Goal: Information Seeking & Learning: Learn about a topic

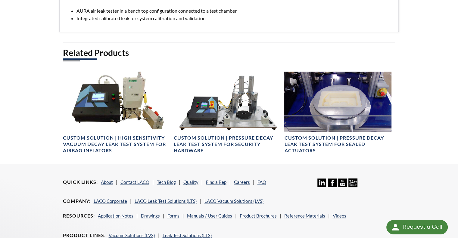
scroll to position [361, 0]
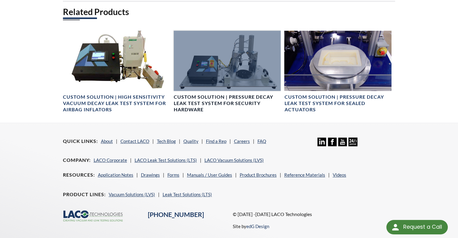
click at [252, 98] on h4 "Custom Solution | Pressure Decay Leak Test System for Security Hardware" at bounding box center [227, 103] width 107 height 19
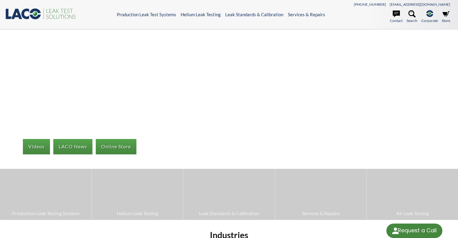
select select "Language Translate Widget"
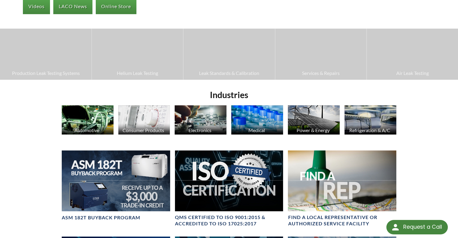
scroll to position [181, 0]
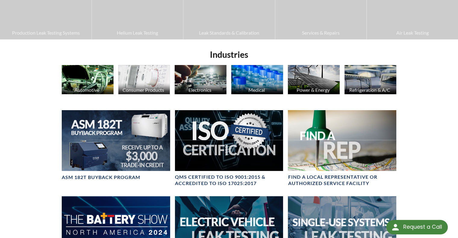
click at [256, 76] on img at bounding box center [257, 79] width 52 height 29
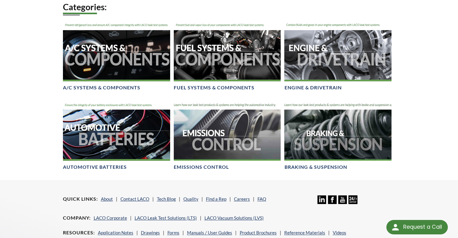
scroll to position [331, 0]
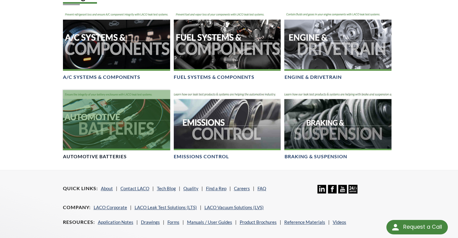
click at [109, 157] on h4 "Automotive Batteries" at bounding box center [95, 157] width 64 height 6
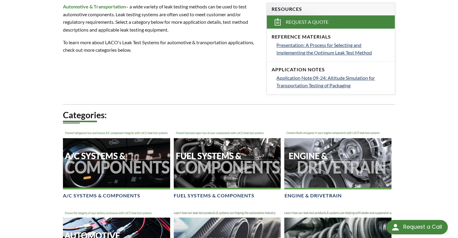
scroll to position [211, 0]
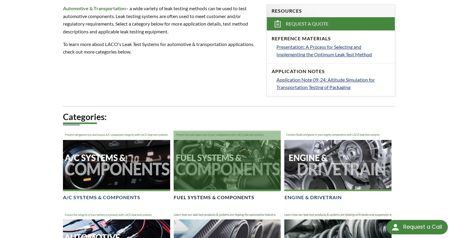
click at [230, 161] on div at bounding box center [227, 161] width 107 height 60
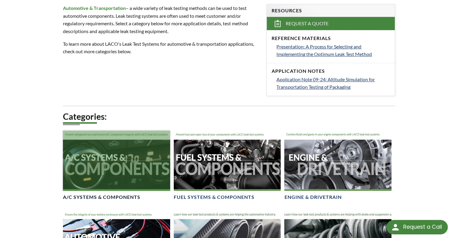
click at [131, 142] on div at bounding box center [116, 161] width 107 height 60
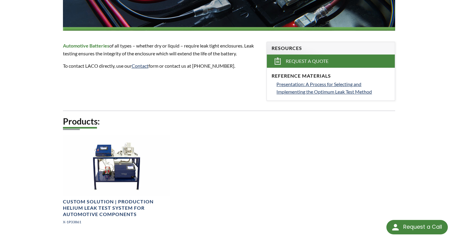
scroll to position [241, 0]
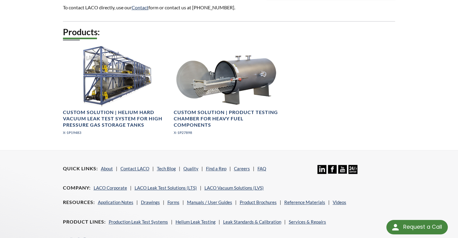
scroll to position [331, 0]
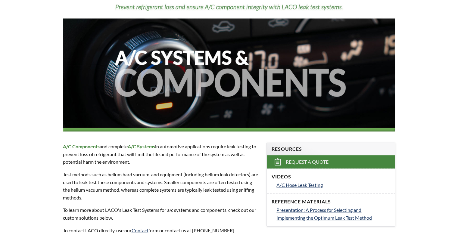
select select "Language Translate Widget"
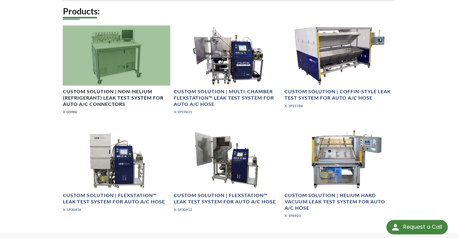
scroll to position [584, 0]
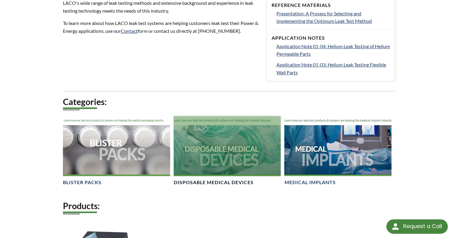
scroll to position [391, 0]
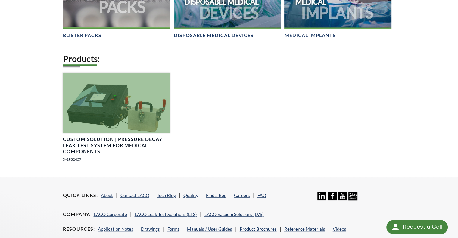
click at [149, 104] on div at bounding box center [116, 103] width 107 height 60
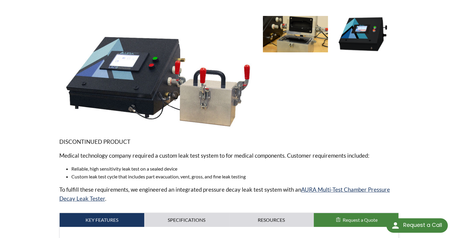
scroll to position [30, 0]
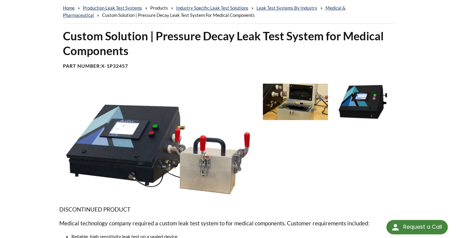
click at [318, 101] on img at bounding box center [295, 102] width 65 height 36
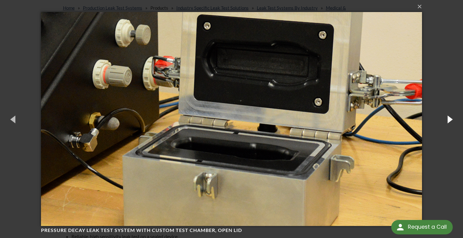
click at [442, 119] on button "button" at bounding box center [448, 119] width 27 height 33
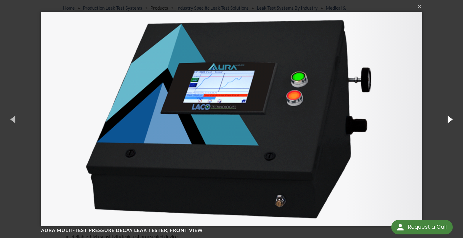
click at [442, 119] on button "button" at bounding box center [448, 119] width 27 height 33
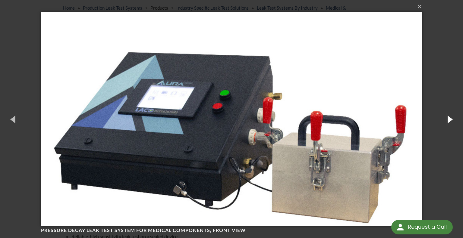
click at [442, 119] on button "button" at bounding box center [448, 119] width 27 height 33
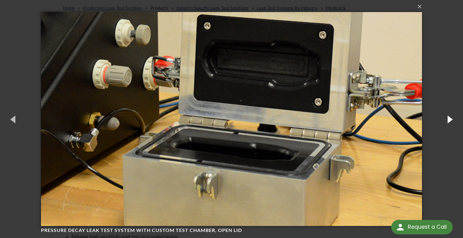
click at [444, 115] on button "button" at bounding box center [448, 119] width 27 height 33
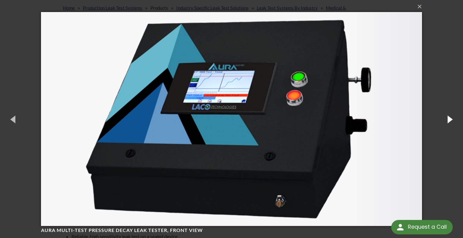
drag, startPoint x: 444, startPoint y: 115, endPoint x: 444, endPoint y: 109, distance: 5.4
click at [444, 112] on button "button" at bounding box center [448, 119] width 27 height 33
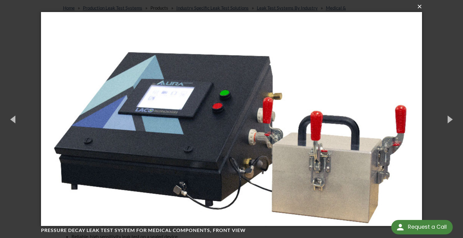
click at [415, 6] on button "×" at bounding box center [233, 6] width 381 height 13
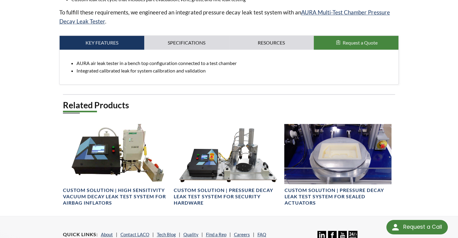
scroll to position [301, 0]
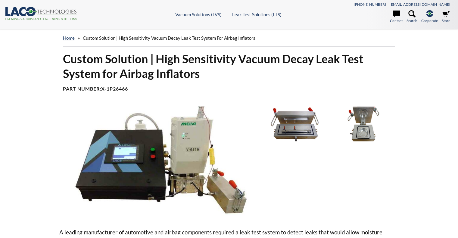
select select "Language Translate Widget"
click at [201, 153] on img at bounding box center [158, 163] width 199 height 112
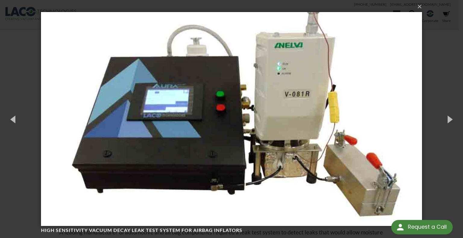
click at [288, 131] on img at bounding box center [231, 119] width 381 height 238
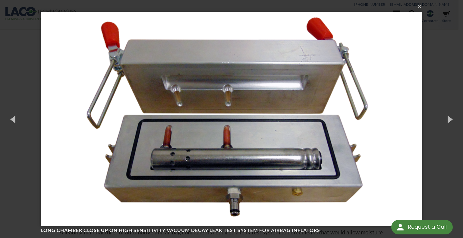
click at [288, 131] on img at bounding box center [231, 119] width 381 height 238
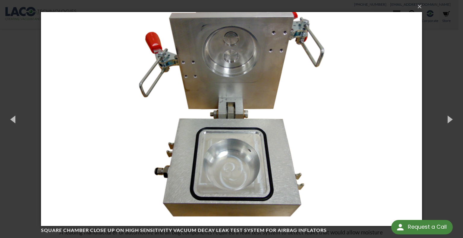
click at [288, 131] on img at bounding box center [231, 119] width 381 height 238
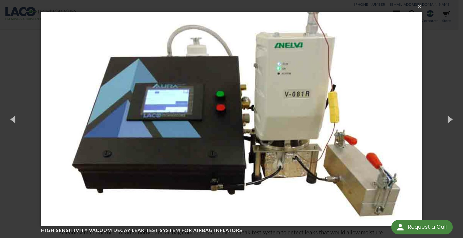
click at [288, 131] on img at bounding box center [231, 119] width 381 height 238
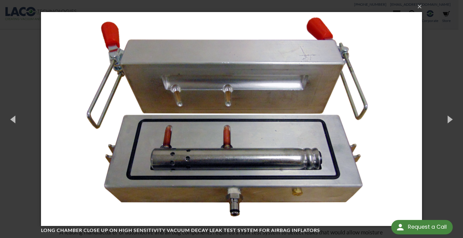
click at [277, 90] on img at bounding box center [231, 119] width 381 height 238
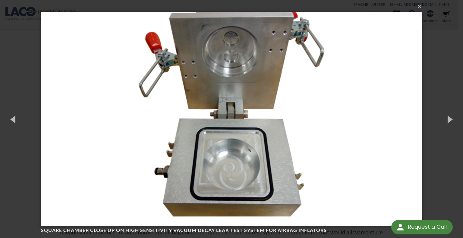
click at [277, 90] on img at bounding box center [231, 119] width 381 height 238
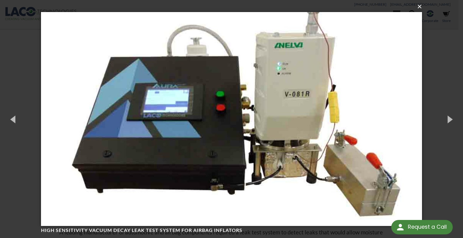
click at [419, 6] on button "×" at bounding box center [233, 6] width 381 height 13
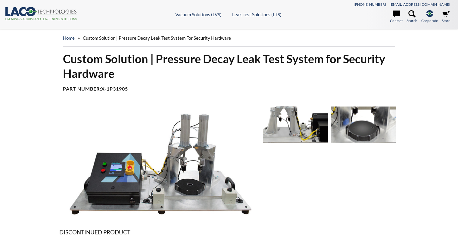
select select "Language Translate Widget"
click at [364, 124] on img at bounding box center [363, 125] width 65 height 36
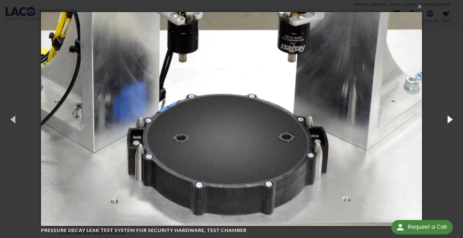
click at [439, 118] on button "button" at bounding box center [448, 119] width 27 height 33
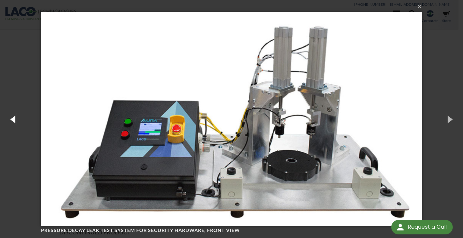
click at [14, 118] on button "button" at bounding box center [13, 119] width 27 height 33
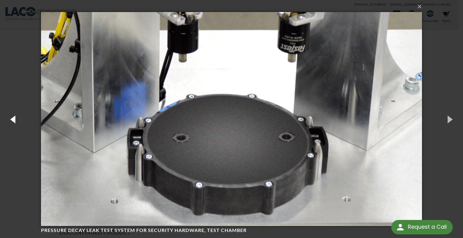
click at [14, 118] on button "button" at bounding box center [13, 119] width 27 height 33
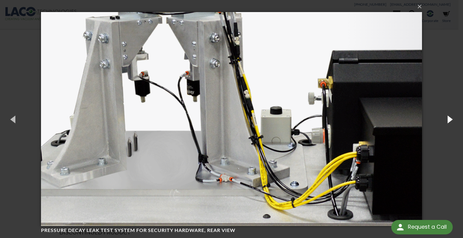
click at [444, 120] on button "button" at bounding box center [448, 119] width 27 height 33
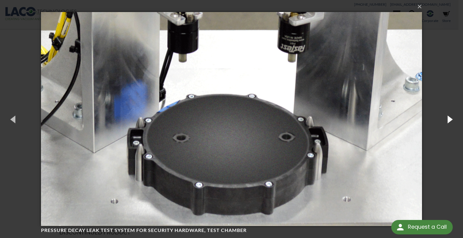
click at [444, 120] on button "button" at bounding box center [448, 119] width 27 height 33
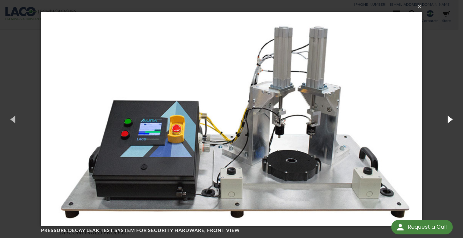
click at [444, 120] on button "button" at bounding box center [448, 119] width 27 height 33
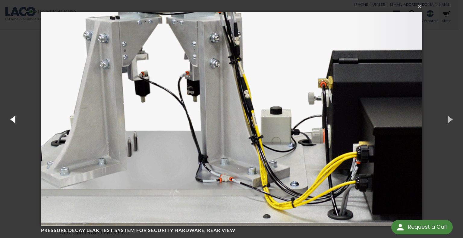
click at [13, 124] on button "button" at bounding box center [13, 119] width 27 height 33
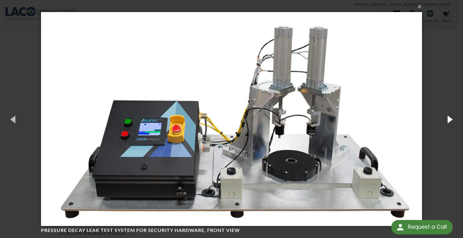
click at [451, 119] on button "button" at bounding box center [448, 119] width 27 height 33
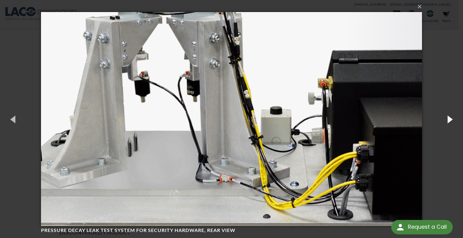
click at [450, 119] on button "button" at bounding box center [448, 119] width 27 height 33
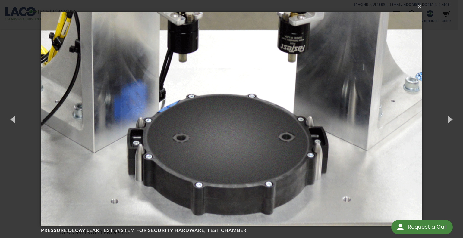
click at [433, 65] on div "× Pressure decay leak test system for security hardware, test chamber 3 of 3 Lo…" at bounding box center [231, 119] width 463 height 238
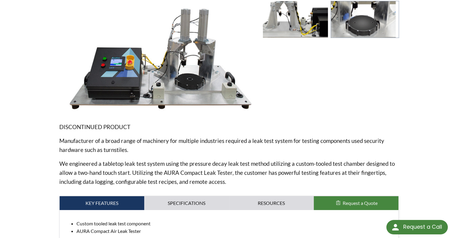
scroll to position [151, 0]
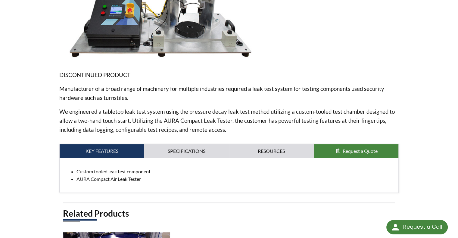
drag, startPoint x: 32, startPoint y: 90, endPoint x: 29, endPoint y: 98, distance: 8.8
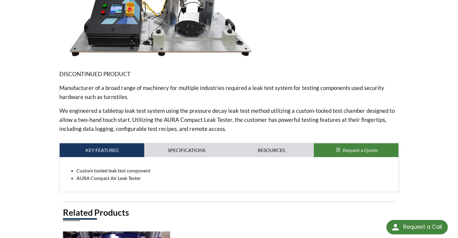
drag, startPoint x: 28, startPoint y: 86, endPoint x: 28, endPoint y: 94, distance: 7.2
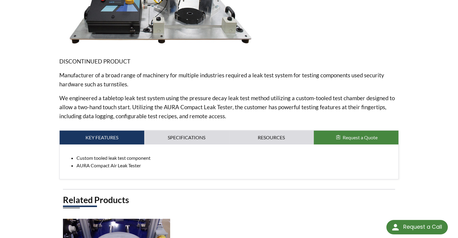
drag, startPoint x: 32, startPoint y: 95, endPoint x: 32, endPoint y: 110, distance: 15.1
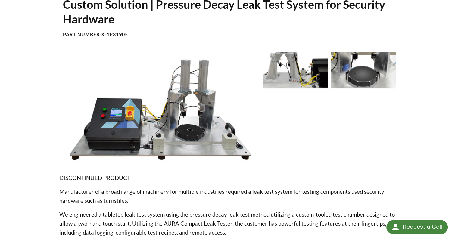
scroll to position [115, 0]
